Goal: Information Seeking & Learning: Find specific fact

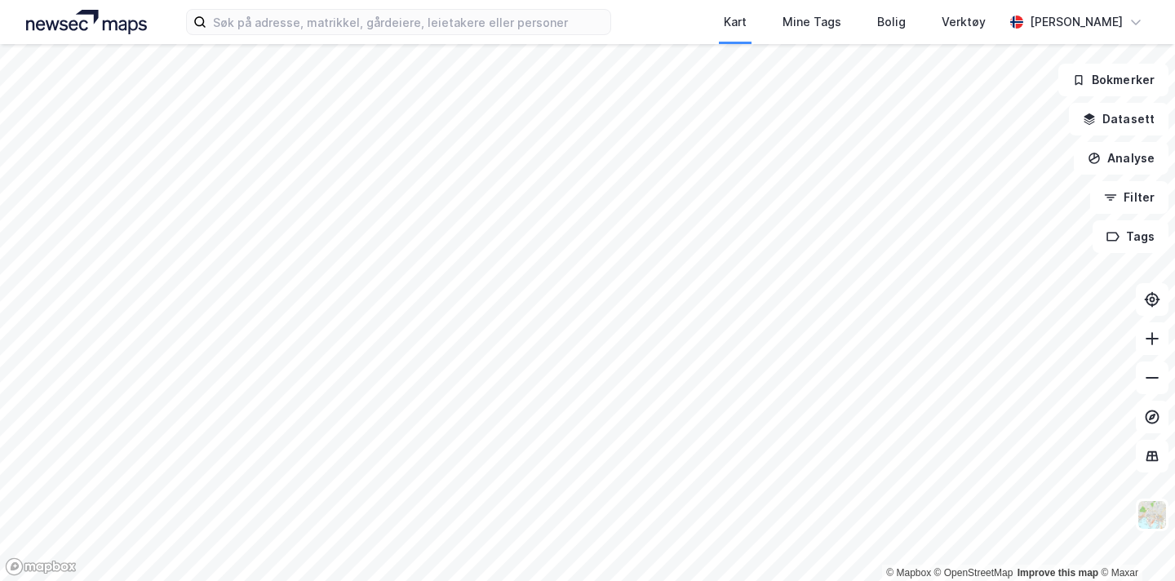
click at [465, 580] on html "Kart Mine Tags Bolig Verktøy [PERSON_NAME] © Mapbox © OpenStreetMap Improve thi…" at bounding box center [587, 290] width 1175 height 581
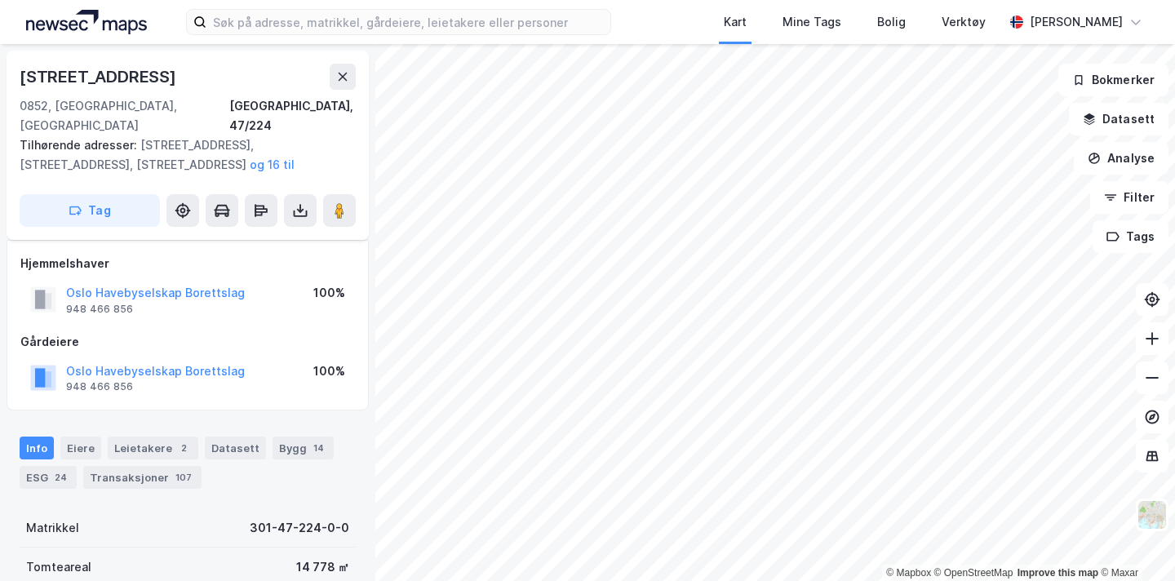
scroll to position [99, 0]
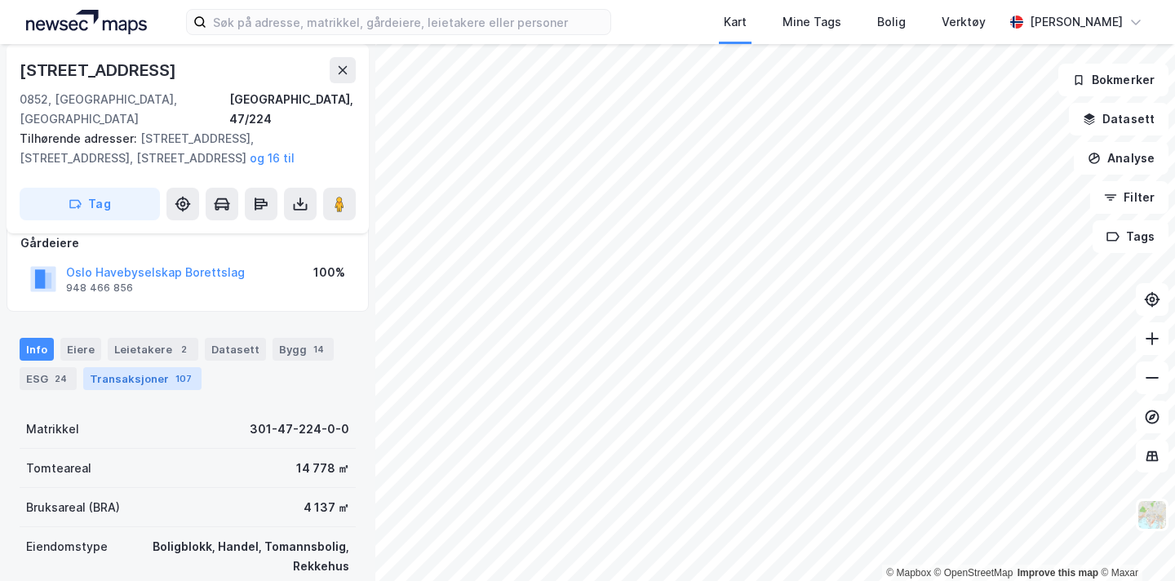
click at [172, 370] on div "107" at bounding box center [183, 378] width 23 height 16
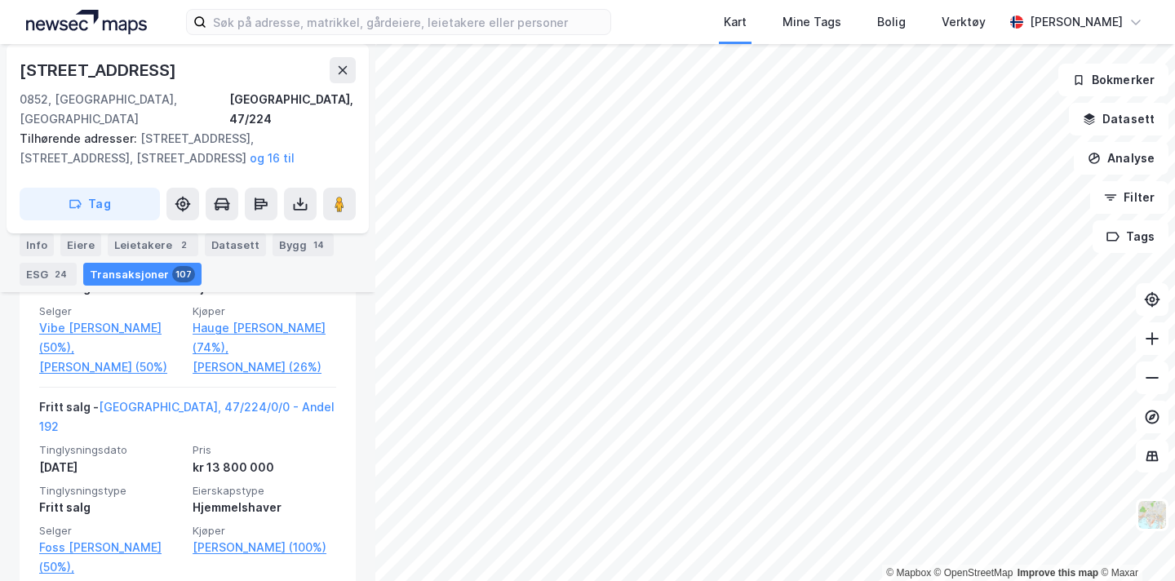
scroll to position [3101, 0]
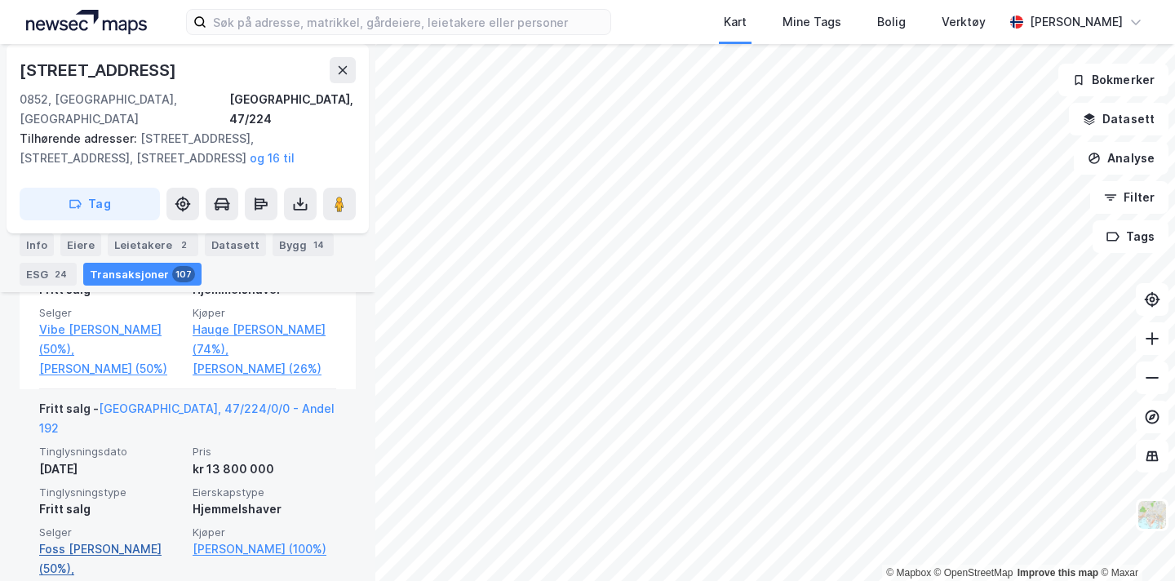
click at [132, 539] on link "Foss [PERSON_NAME] (50%)," at bounding box center [111, 558] width 144 height 39
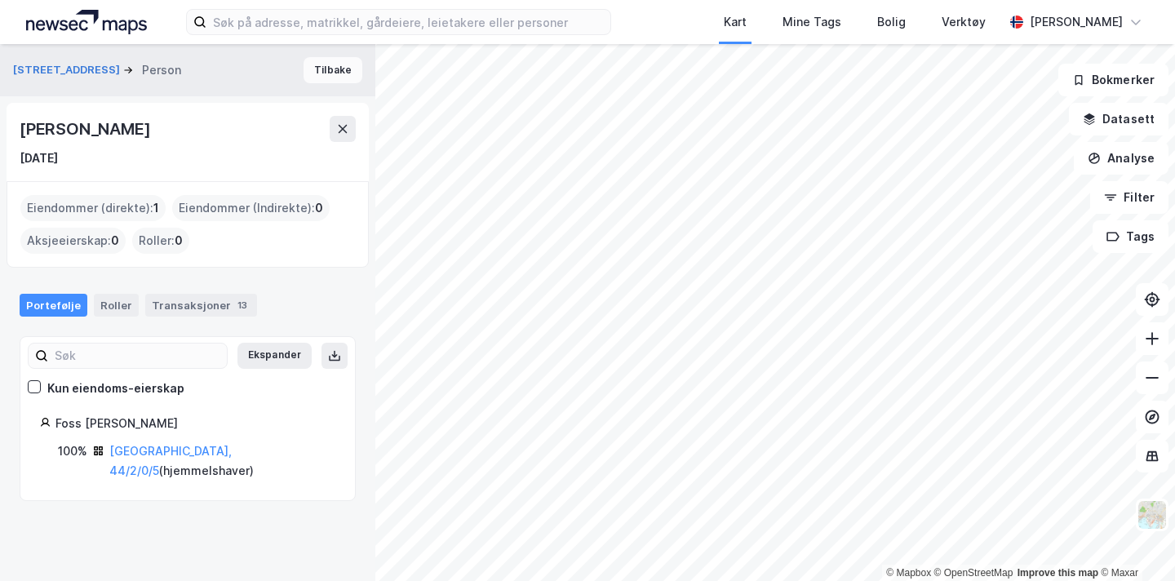
click at [343, 71] on button "Tilbake" at bounding box center [332, 70] width 59 height 26
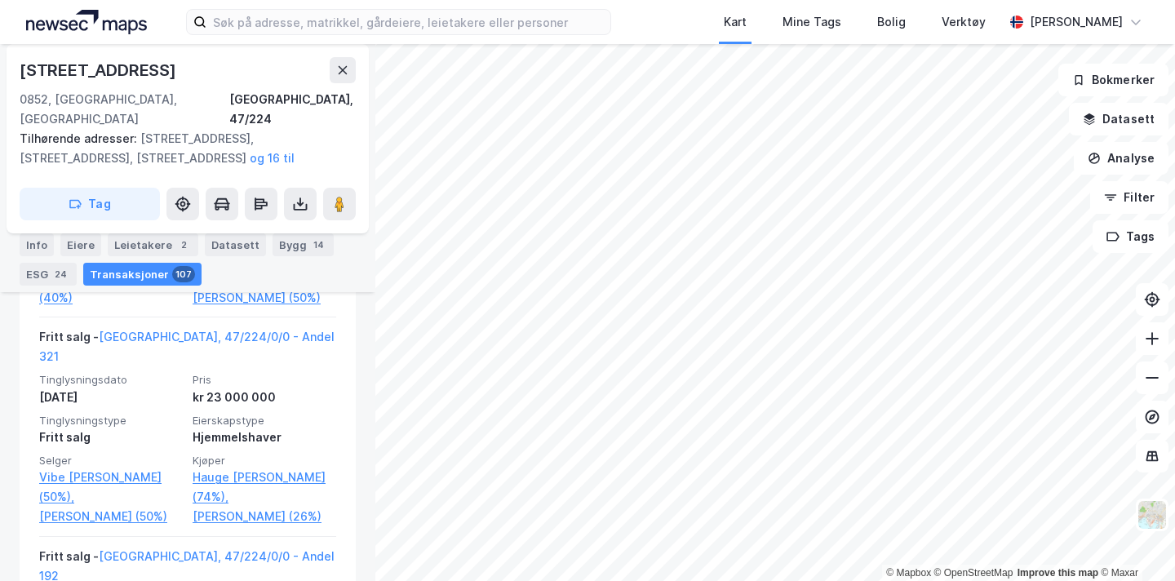
scroll to position [3193, 0]
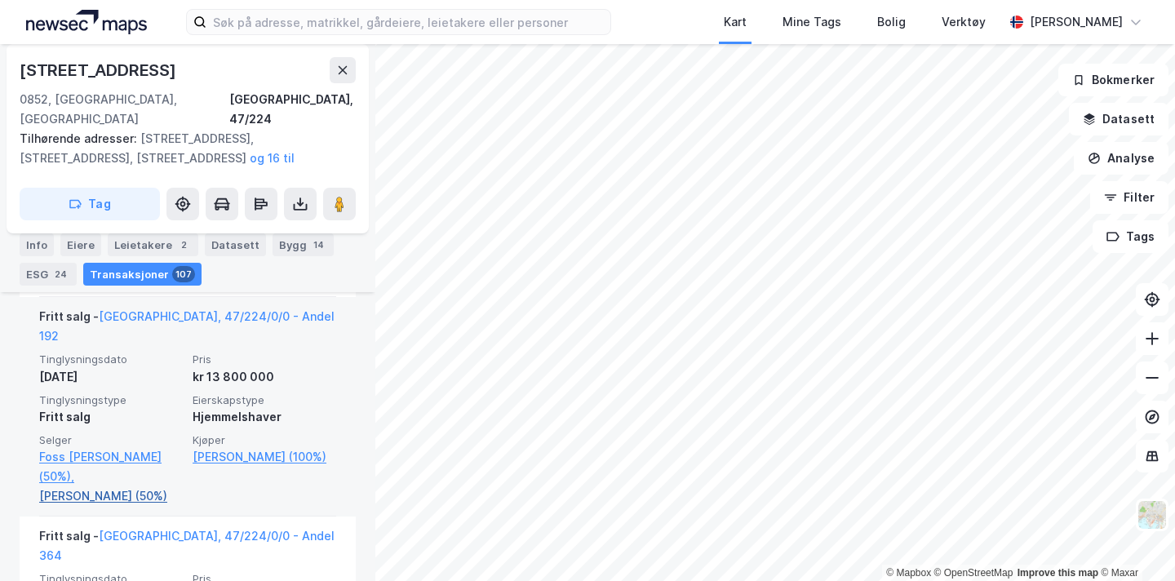
click at [120, 486] on link "[PERSON_NAME] (50%)" at bounding box center [111, 496] width 144 height 20
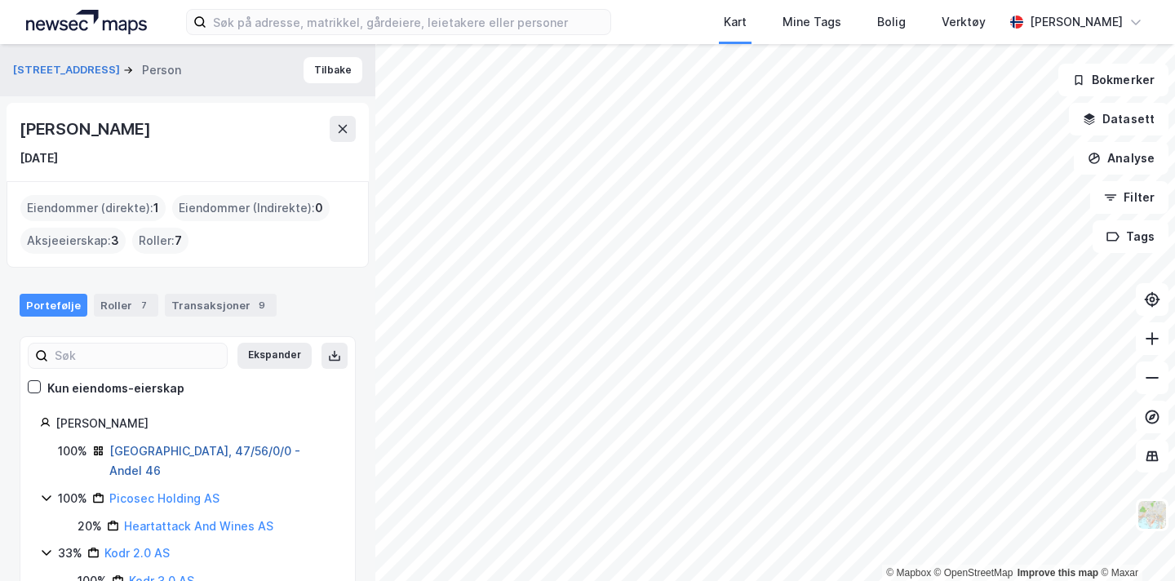
click at [235, 452] on link "[GEOGRAPHIC_DATA], 47/56/0/0 - Andel 46" at bounding box center [204, 460] width 191 height 33
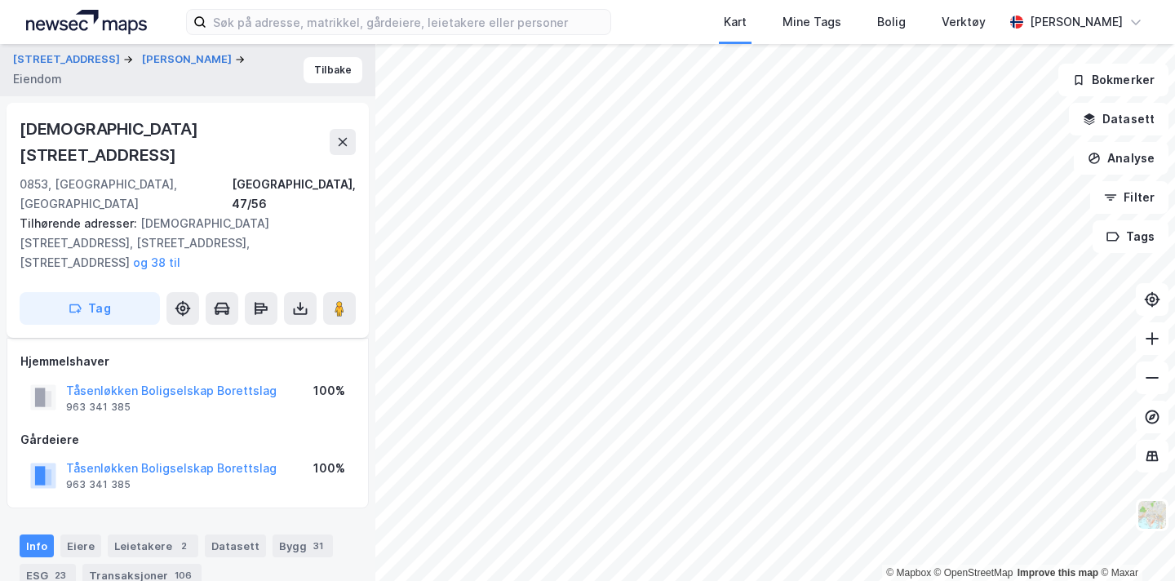
scroll to position [561, 0]
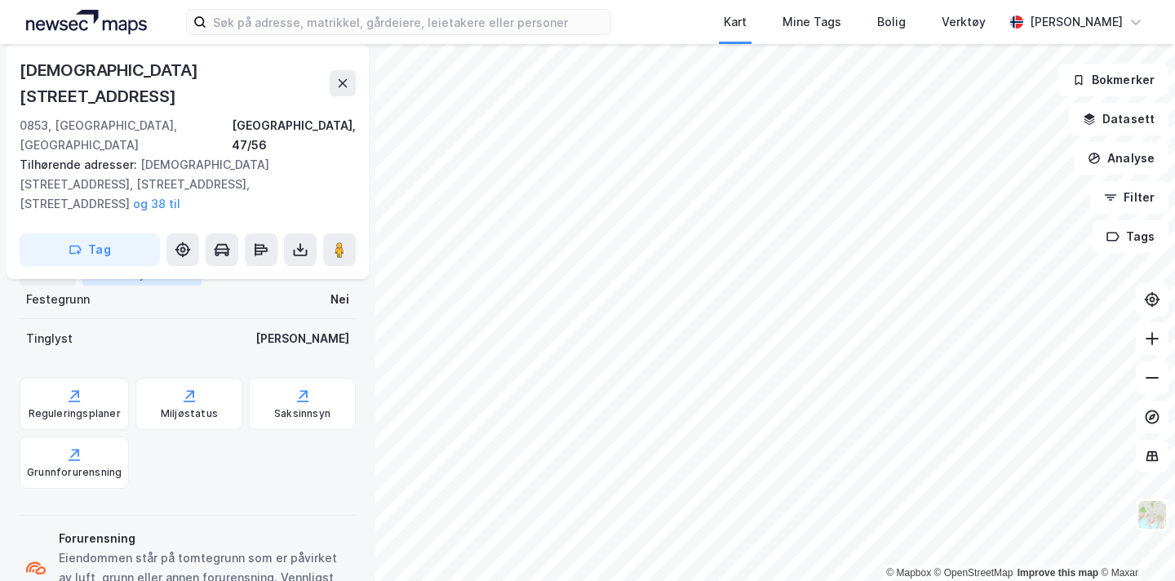
click at [174, 280] on div "106" at bounding box center [183, 274] width 24 height 16
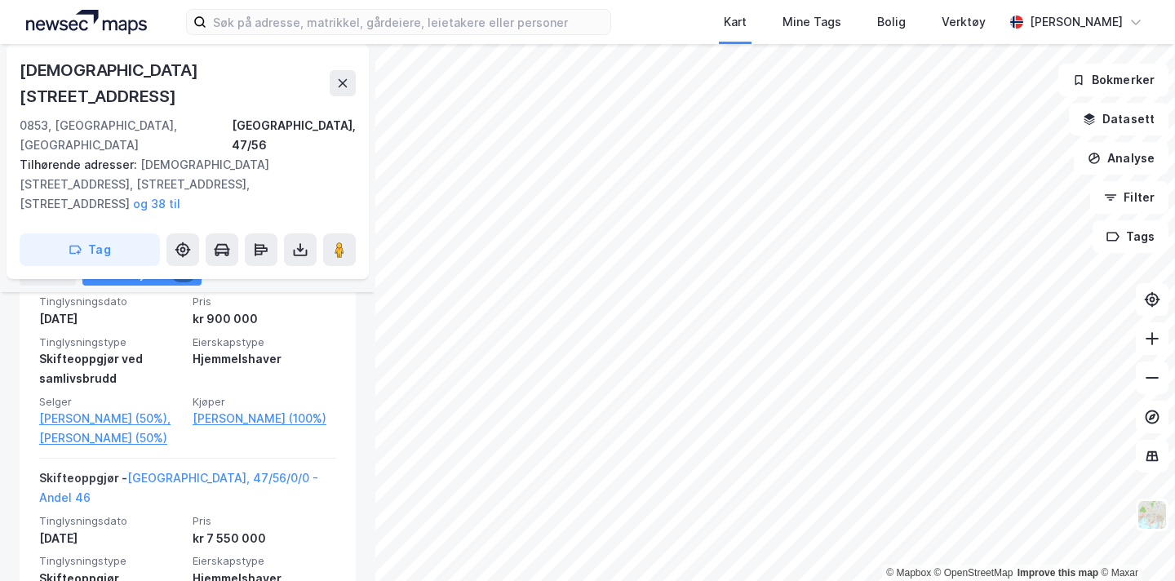
scroll to position [2140, 0]
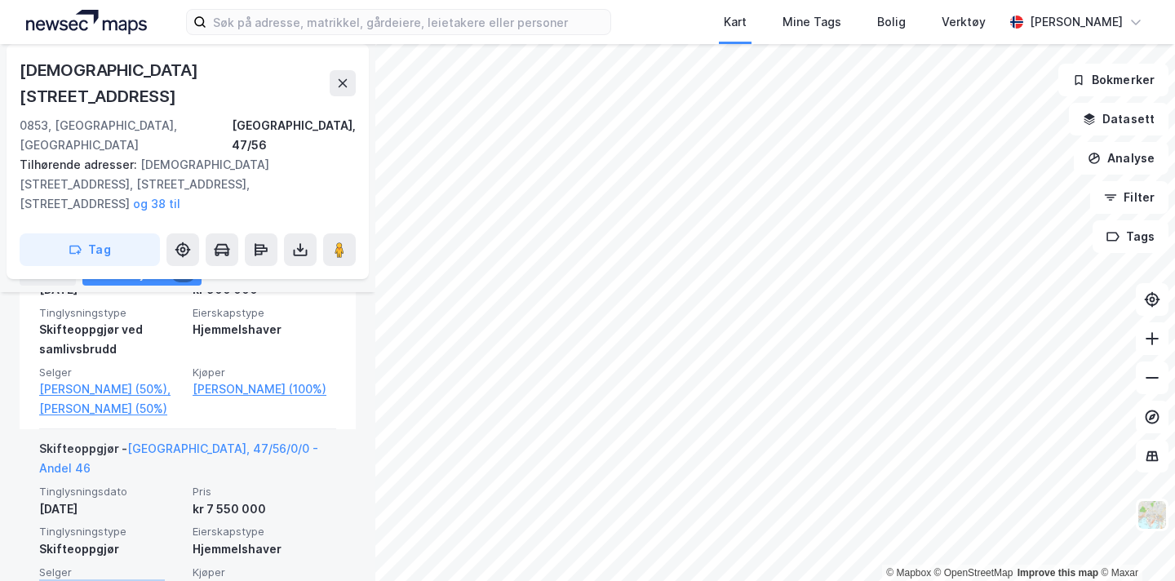
drag, startPoint x: 26, startPoint y: 480, endPoint x: 175, endPoint y: 485, distance: 148.6
click at [175, 485] on div "Skifteoppgjør - [GEOGRAPHIC_DATA], 47/56/0/0 - Andel 46 Tinglysningsdato [DATE]…" at bounding box center [188, 529] width 336 height 200
copy link "Foss [PERSON_NAME]"
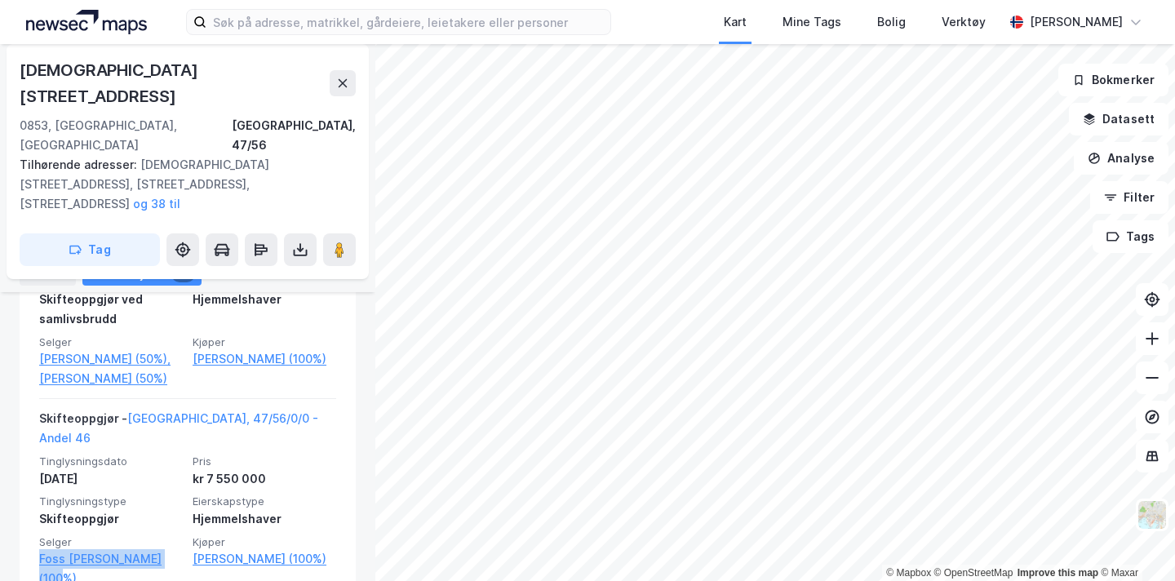
scroll to position [2169, 0]
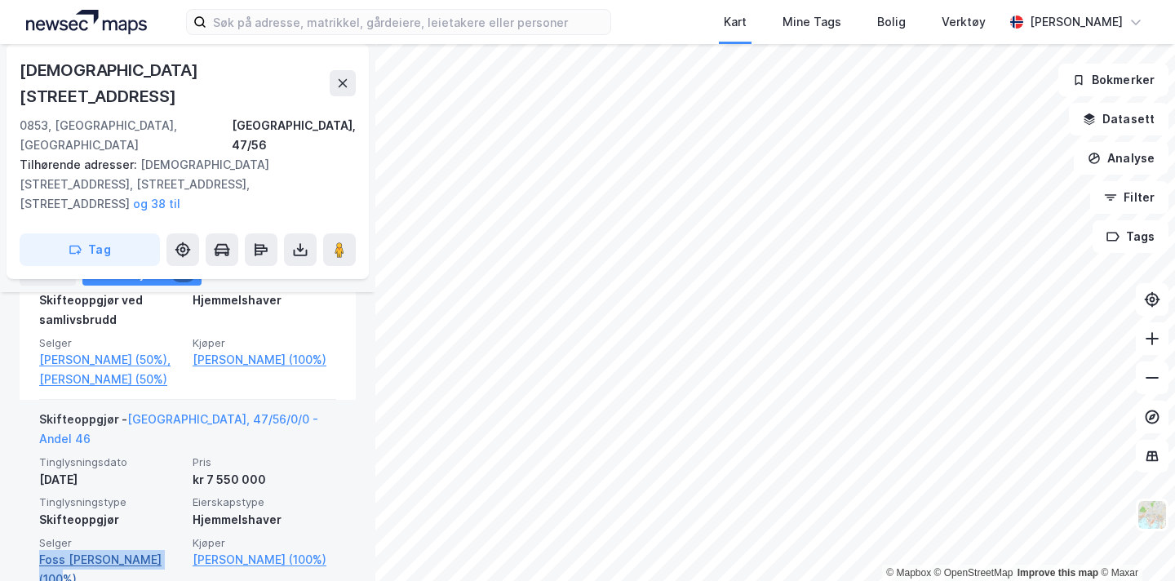
click at [151, 550] on link "Foss [PERSON_NAME] (100%)" at bounding box center [111, 569] width 144 height 39
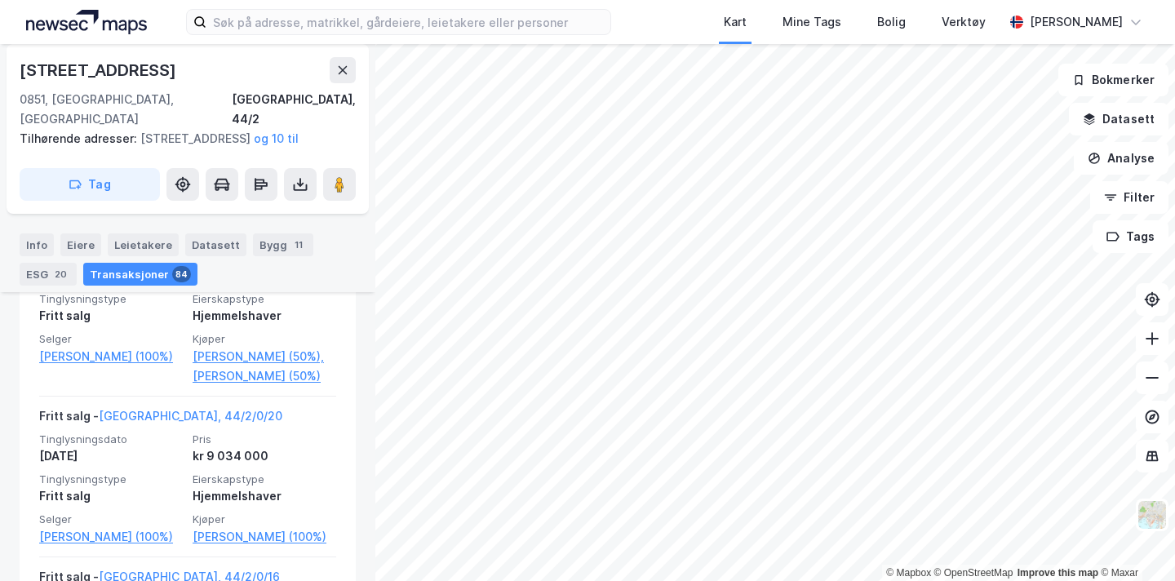
scroll to position [648, 0]
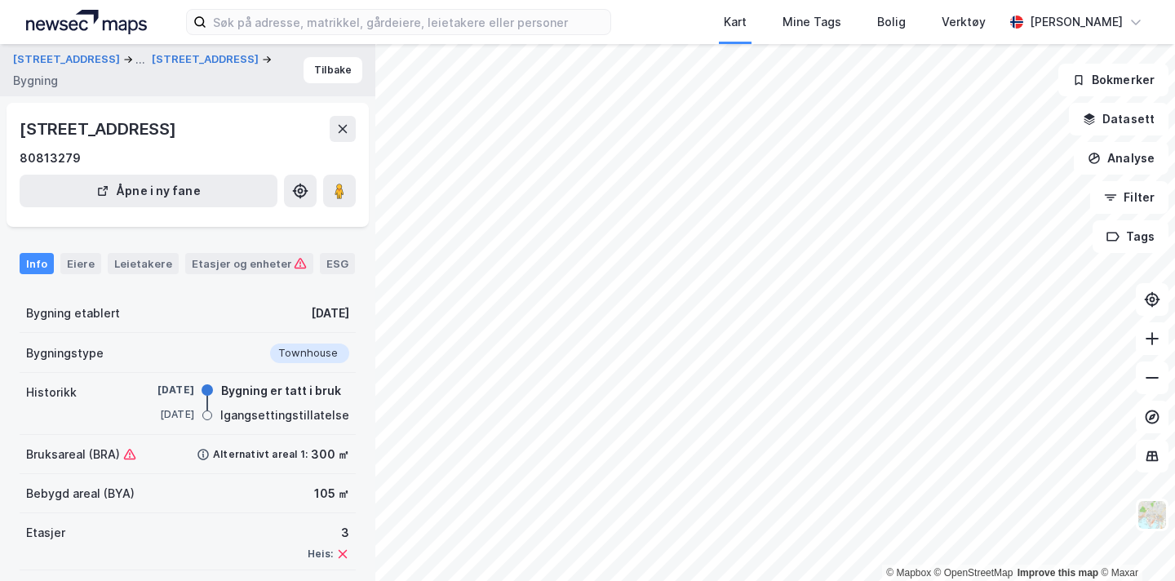
scroll to position [72, 0]
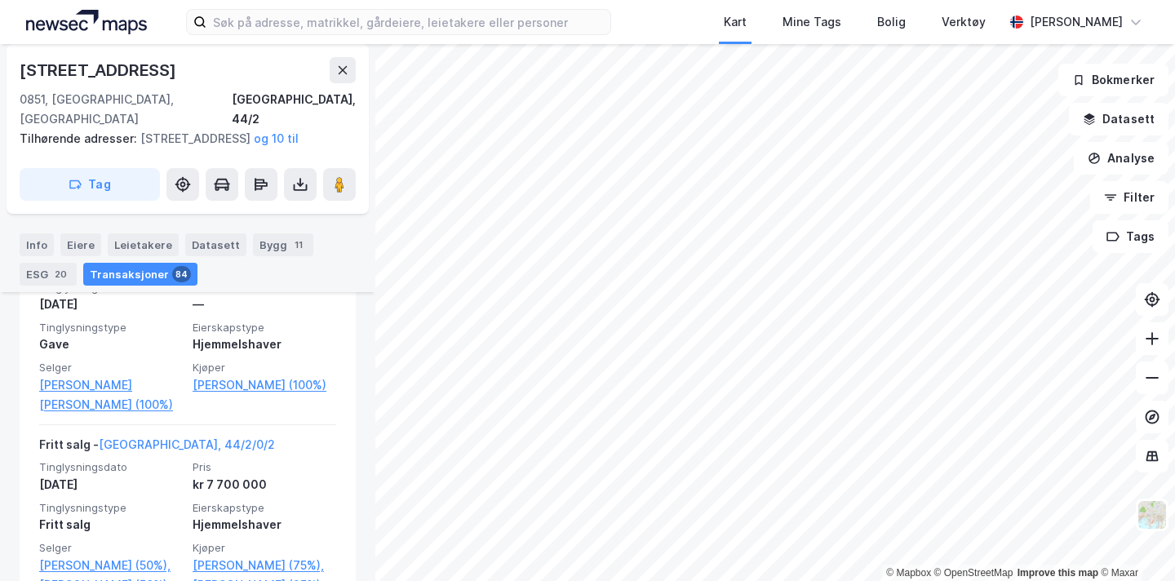
scroll to position [2324, 0]
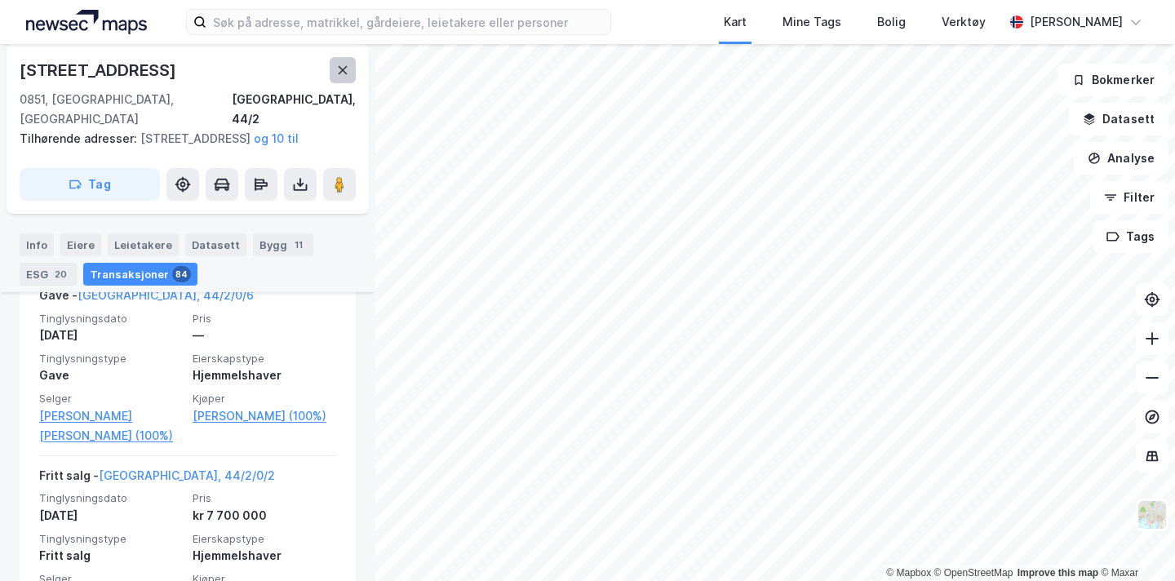
click at [343, 60] on button at bounding box center [343, 70] width 26 height 26
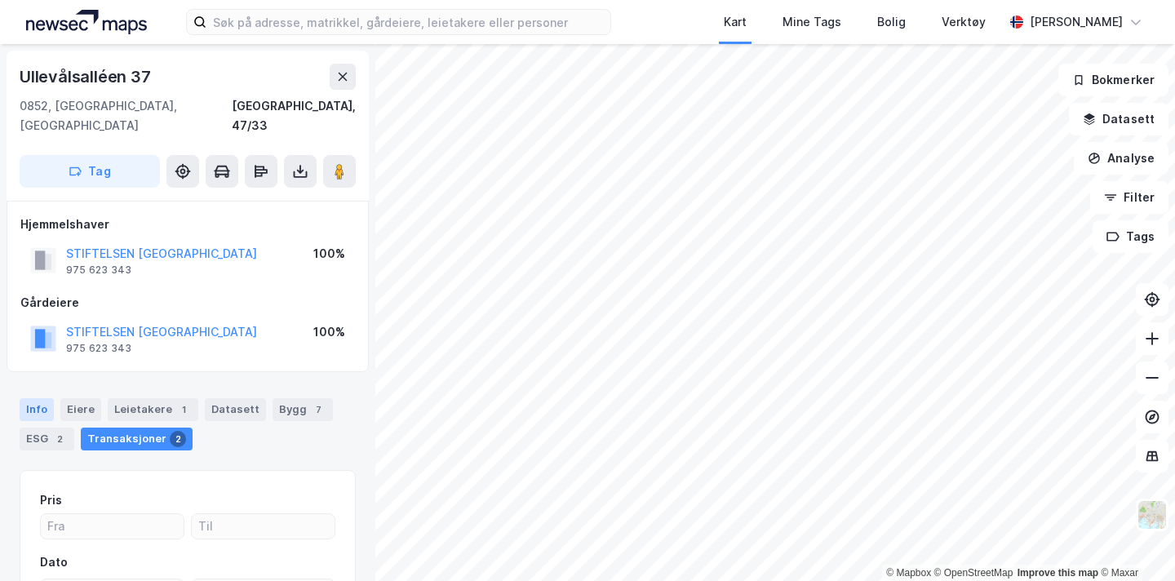
click at [38, 398] on div "Info" at bounding box center [37, 409] width 34 height 23
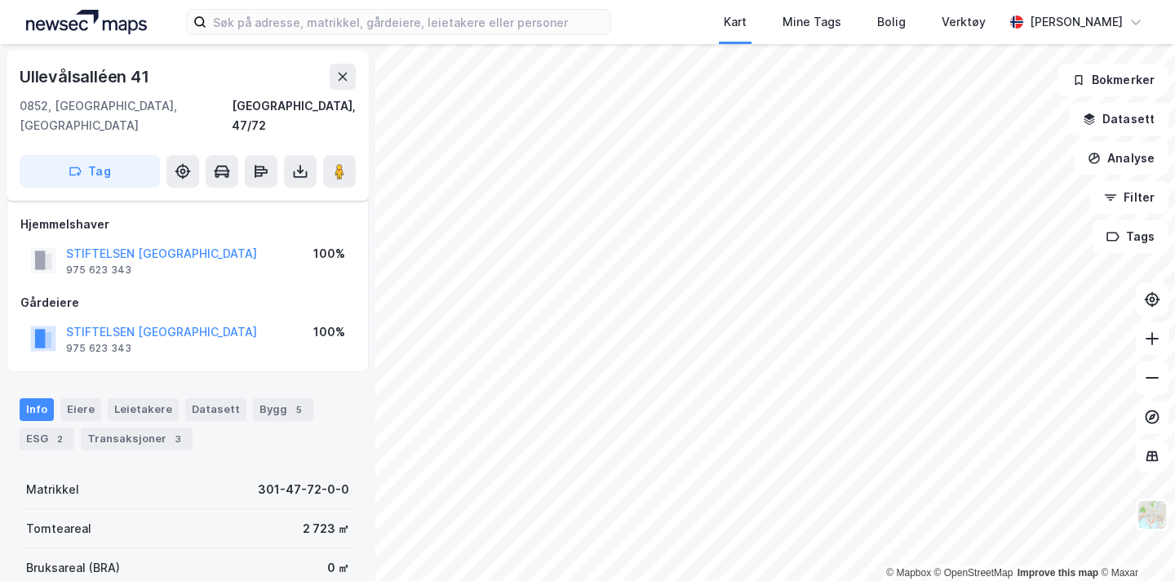
scroll to position [20, 0]
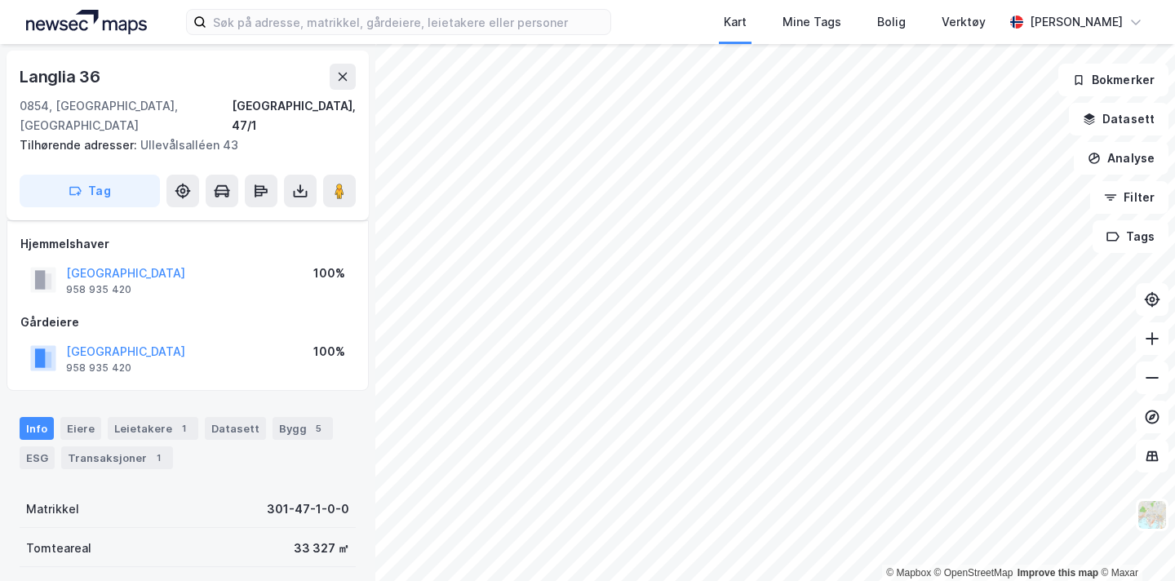
scroll to position [20, 0]
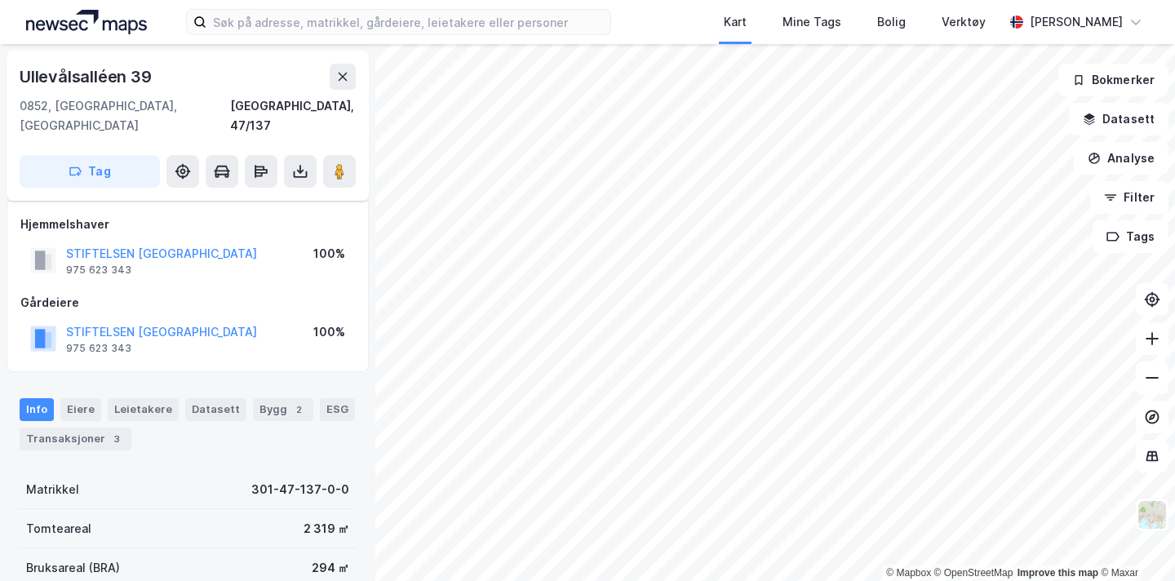
scroll to position [20, 0]
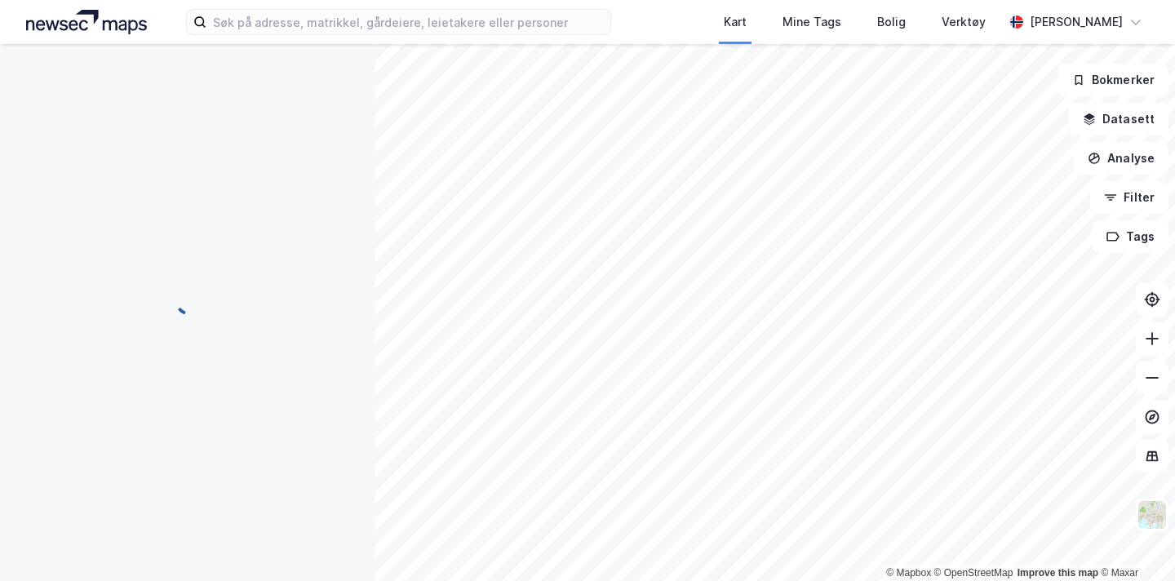
scroll to position [20, 0]
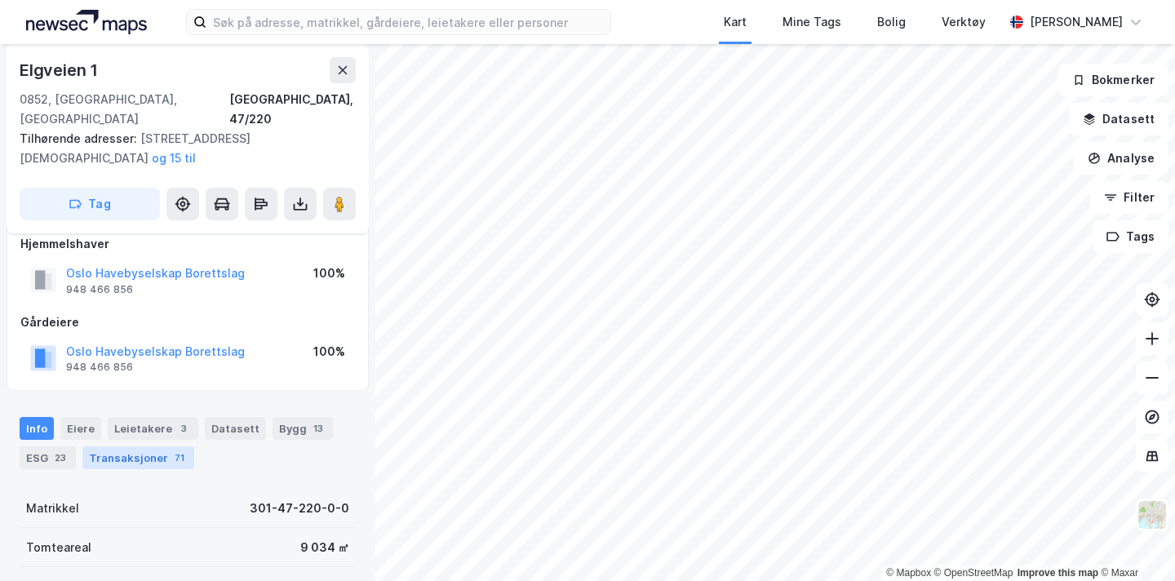
click at [140, 446] on div "Transaksjoner 71" at bounding box center [138, 457] width 112 height 23
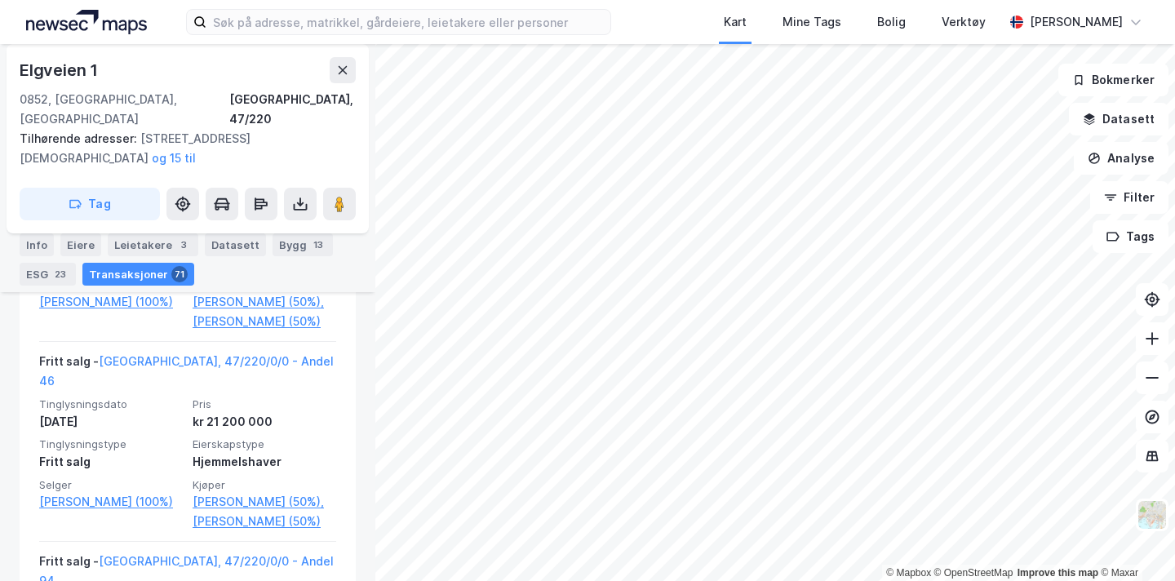
scroll to position [2001, 0]
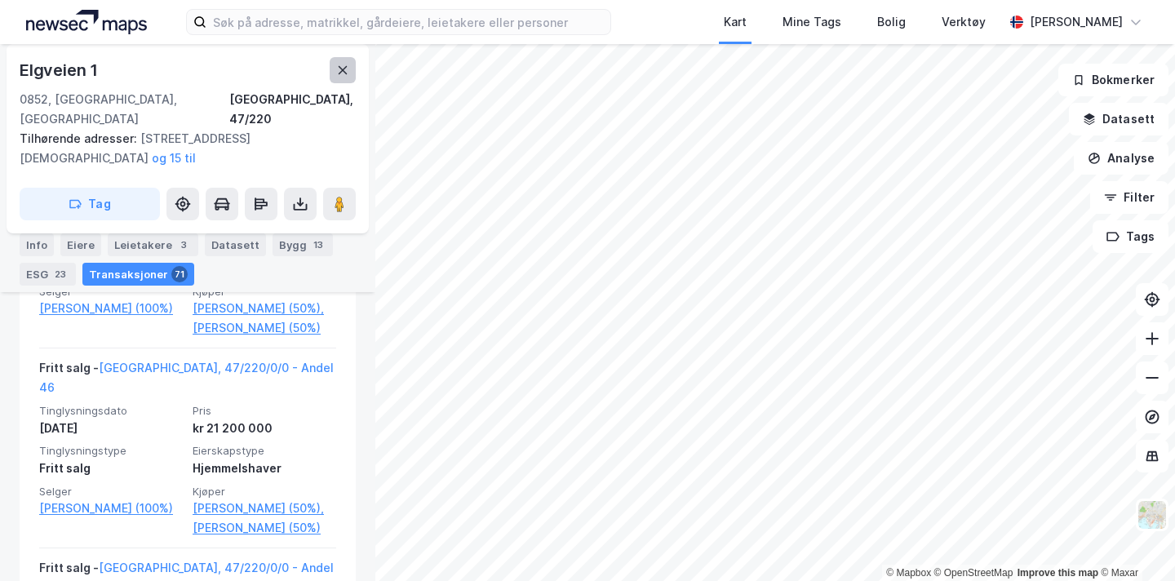
click at [343, 74] on icon at bounding box center [342, 70] width 13 height 13
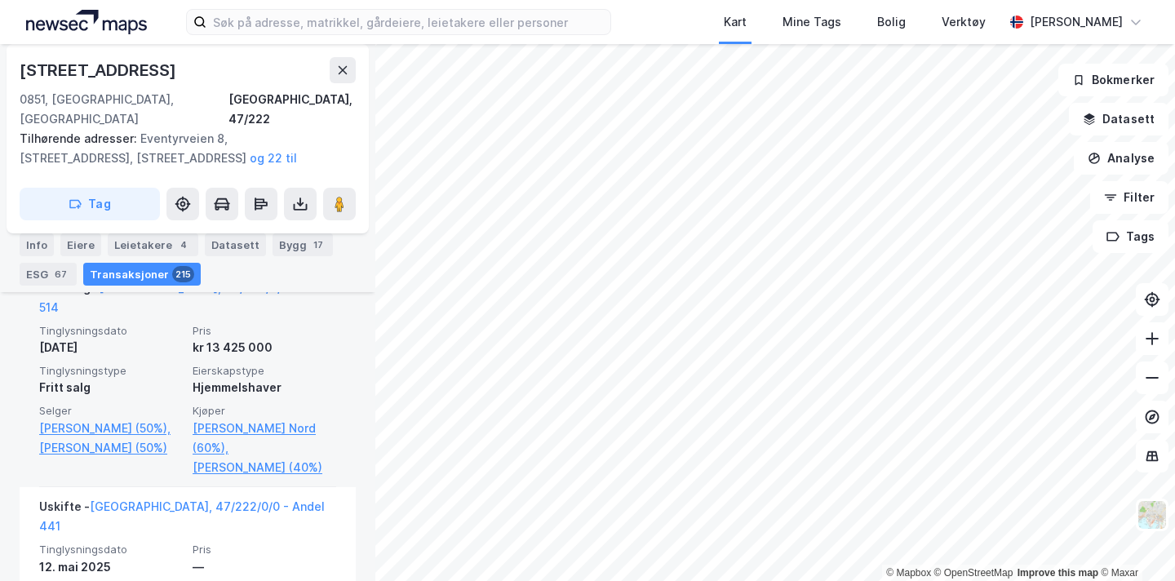
scroll to position [725, 0]
click at [218, 458] on link "[PERSON_NAME] (40%)" at bounding box center [265, 468] width 144 height 20
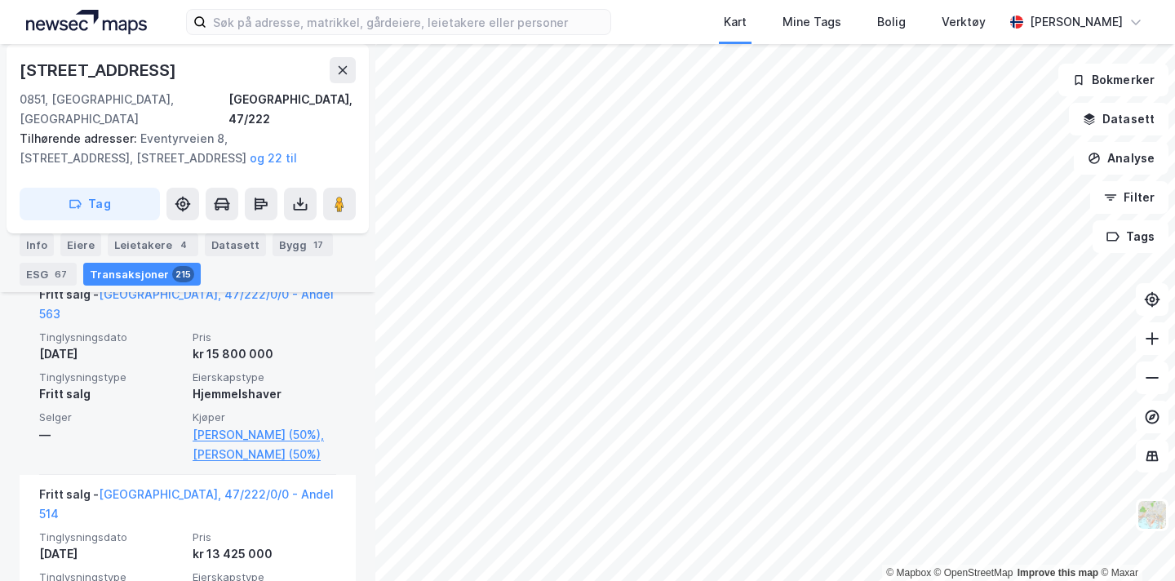
scroll to position [582, 0]
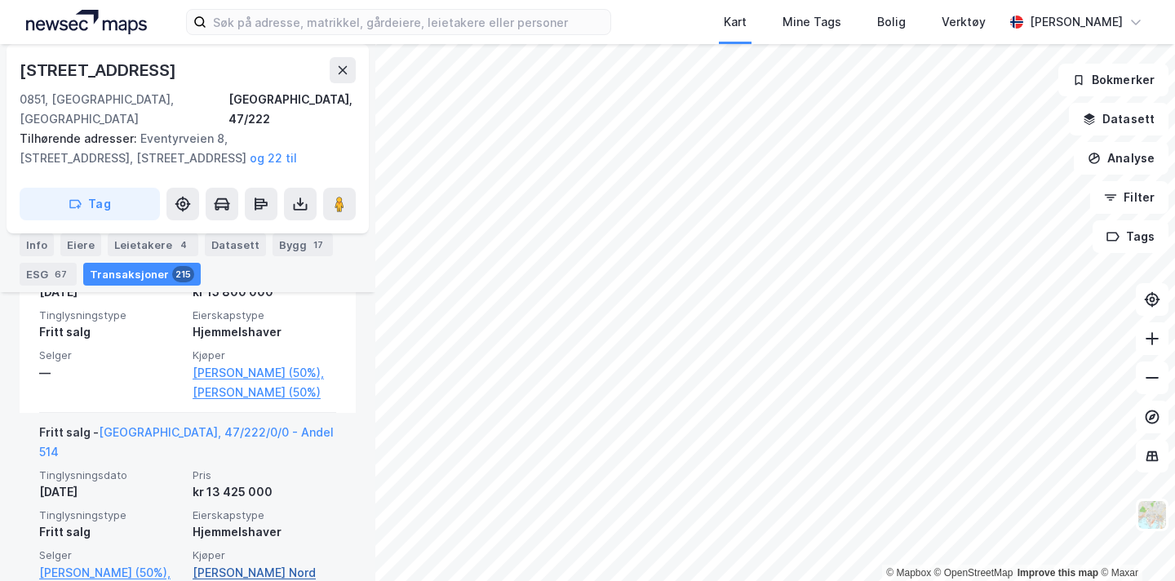
click at [251, 563] on link "[PERSON_NAME] Nord (60%)," at bounding box center [265, 582] width 144 height 39
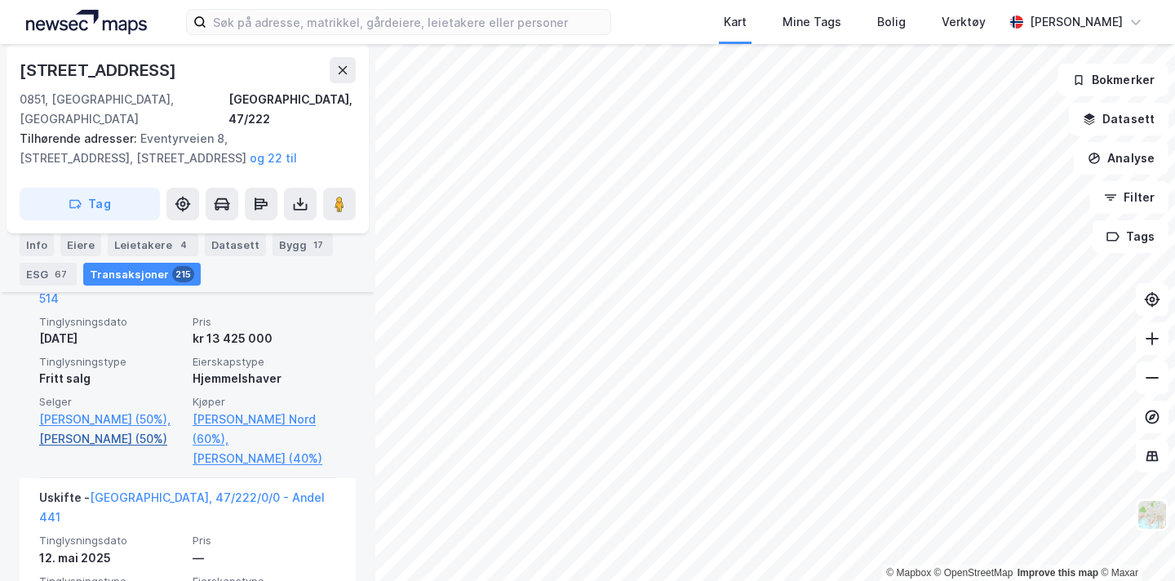
scroll to position [749, 0]
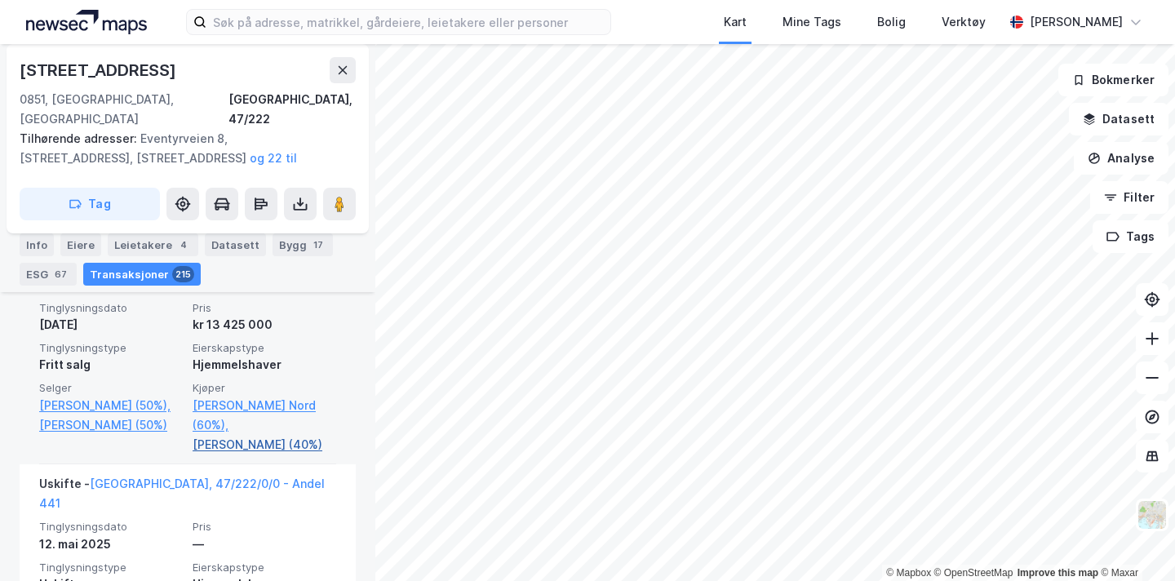
click at [203, 435] on link "[PERSON_NAME] (40%)" at bounding box center [265, 445] width 144 height 20
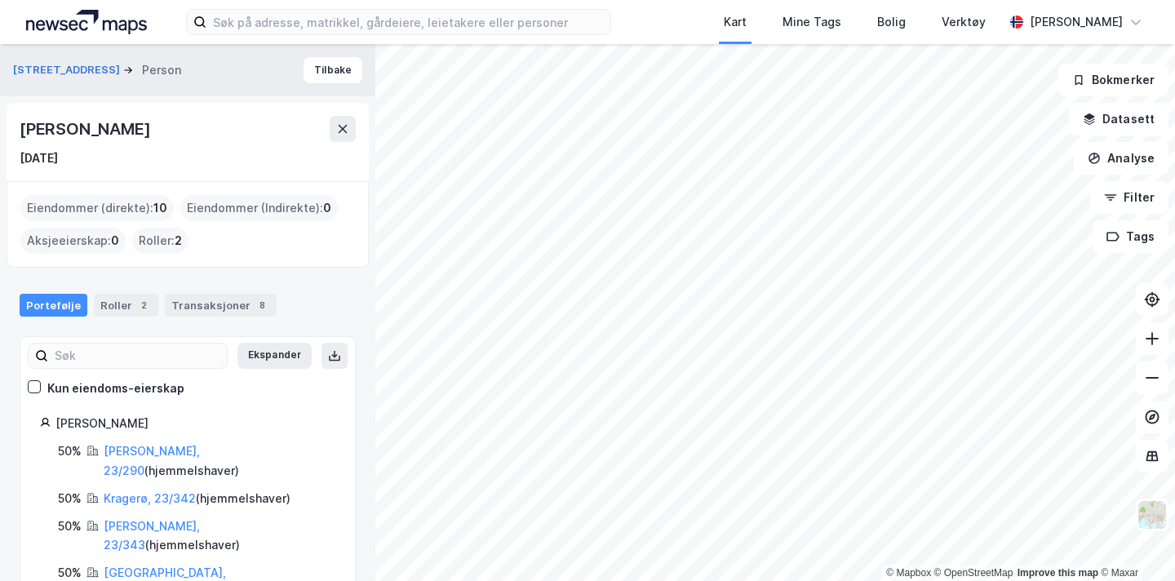
drag, startPoint x: 228, startPoint y: 135, endPoint x: 19, endPoint y: 132, distance: 208.9
click at [13, 132] on div "[PERSON_NAME] [DATE]" at bounding box center [188, 142] width 362 height 78
copy div "[PERSON_NAME]"
click at [333, 64] on button "Tilbake" at bounding box center [332, 70] width 59 height 26
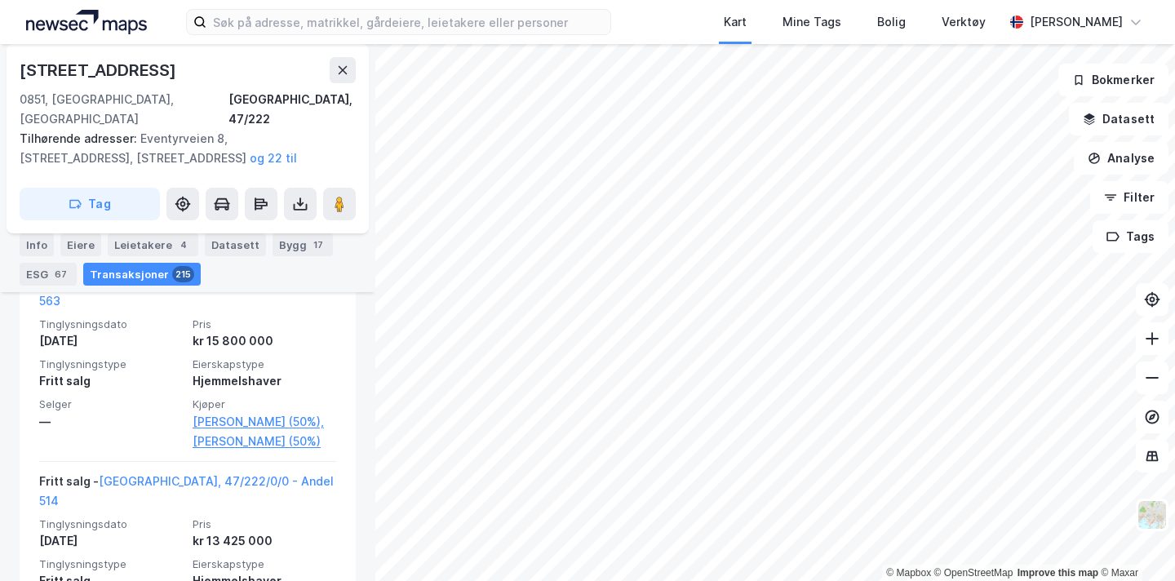
scroll to position [511, 0]
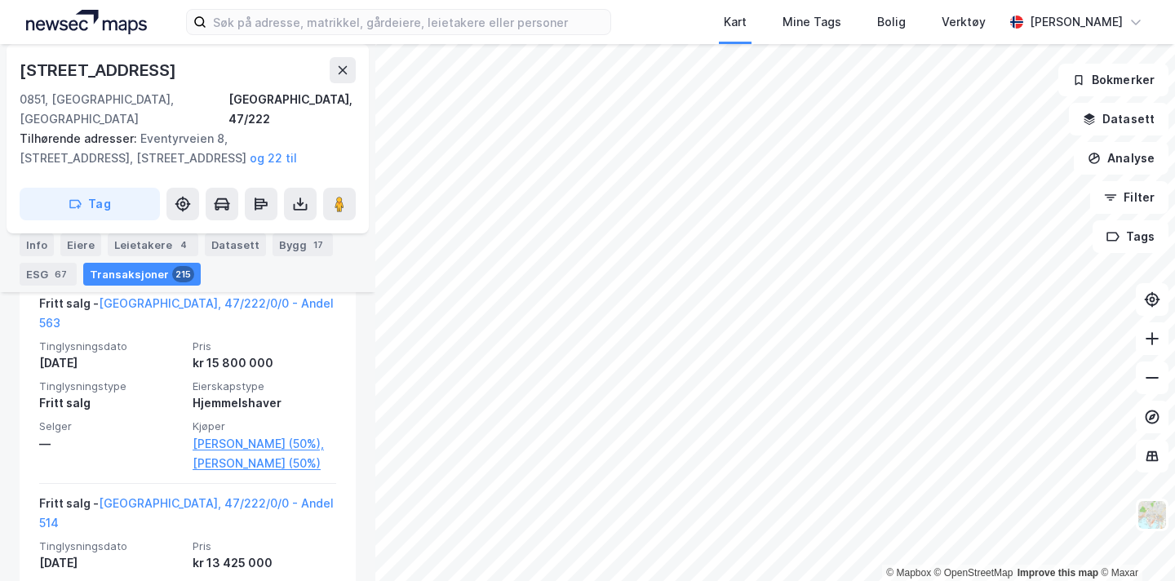
drag, startPoint x: 193, startPoint y: 406, endPoint x: 579, endPoint y: 7, distance: 556.2
